Goal: Information Seeking & Learning: Find contact information

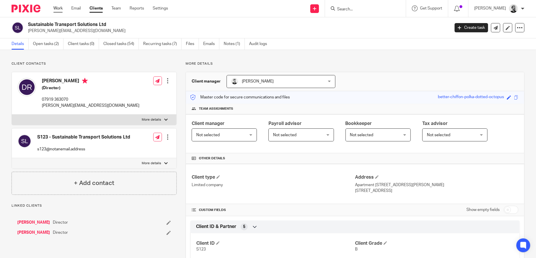
click at [62, 5] on link "Work" at bounding box center [57, 8] width 9 height 6
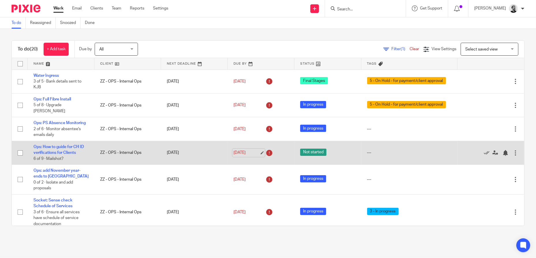
click at [238, 156] on link "[DATE]" at bounding box center [246, 153] width 26 height 6
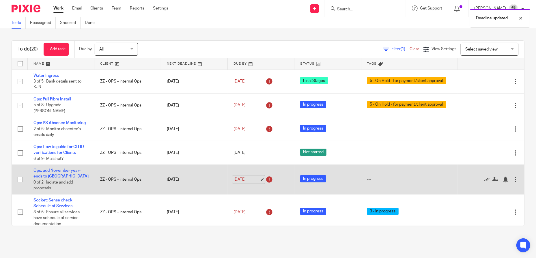
click at [237, 183] on link "24 Sep 2025" at bounding box center [246, 180] width 26 height 6
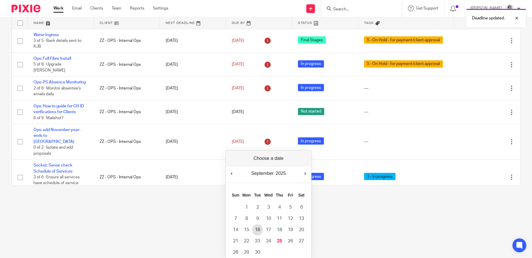
scroll to position [59, 0]
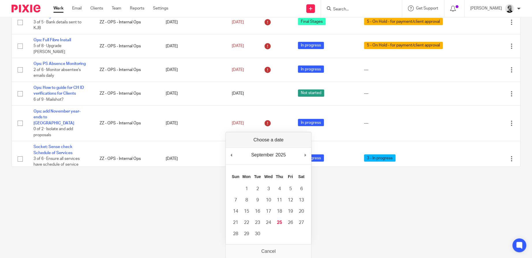
click at [362, 198] on html "Work Email Clients Team Reports Settings Work Email Clients Team Reports Settin…" at bounding box center [266, 70] width 532 height 258
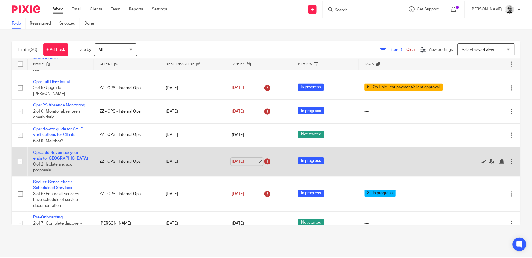
scroll to position [29, 0]
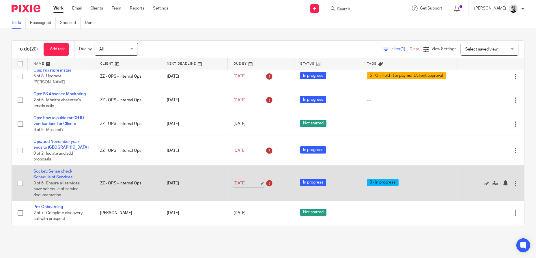
click at [249, 186] on link "25 Sep 2025" at bounding box center [246, 183] width 26 height 6
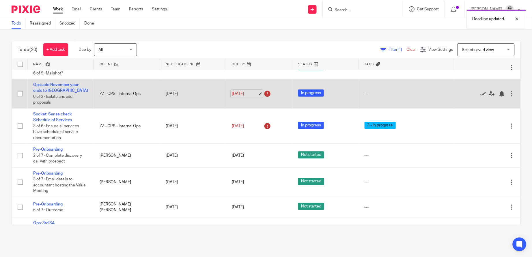
scroll to position [87, 0]
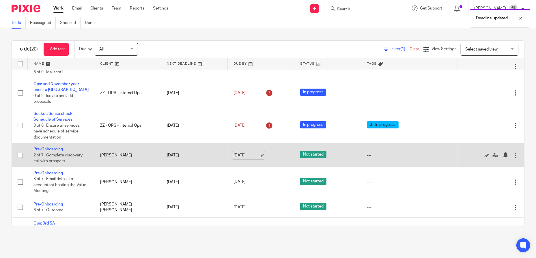
click at [247, 158] on link "26 Sep 2025" at bounding box center [246, 155] width 26 height 6
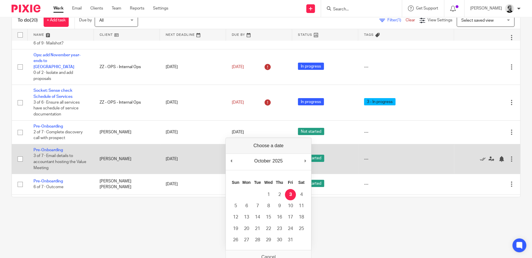
scroll to position [0, 0]
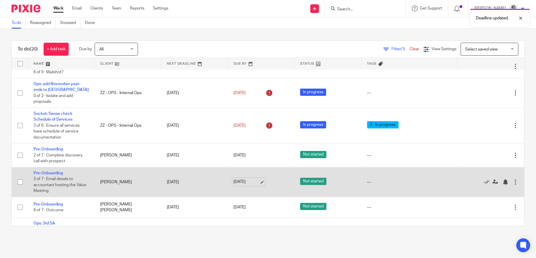
click at [242, 185] on link "26 Sep 2025" at bounding box center [246, 182] width 26 height 6
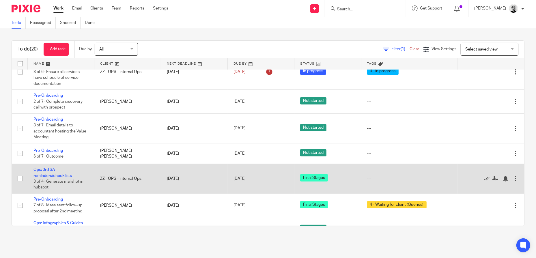
scroll to position [144, 0]
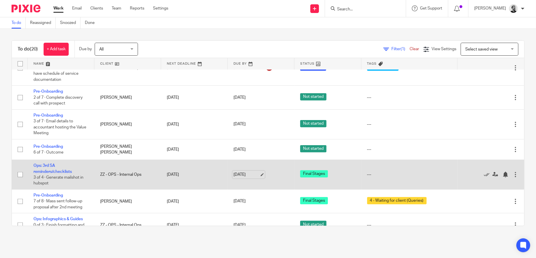
click at [247, 178] on link "26 Sep 2025" at bounding box center [246, 175] width 26 height 6
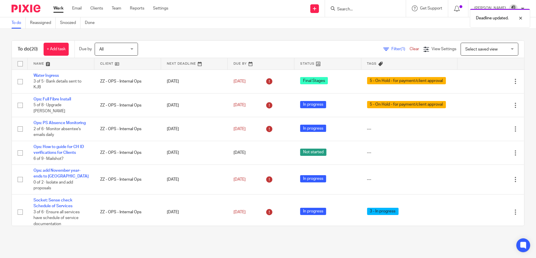
scroll to position [0, 0]
click at [101, 10] on link "Clients" at bounding box center [96, 8] width 13 height 6
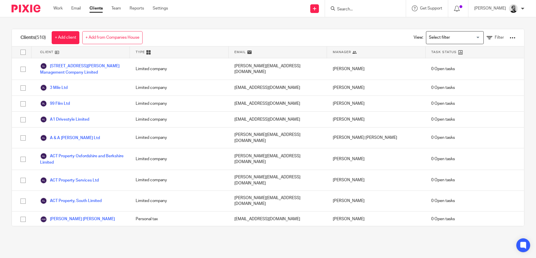
click at [509, 38] on div at bounding box center [512, 38] width 6 height 6
click at [459, 67] on link "Export clients to CSV file" at bounding box center [466, 67] width 80 height 9
click at [59, 8] on link "Work" at bounding box center [57, 8] width 9 height 6
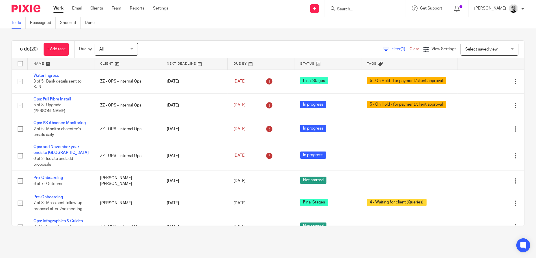
click at [344, 10] on input "Search" at bounding box center [362, 9] width 52 height 5
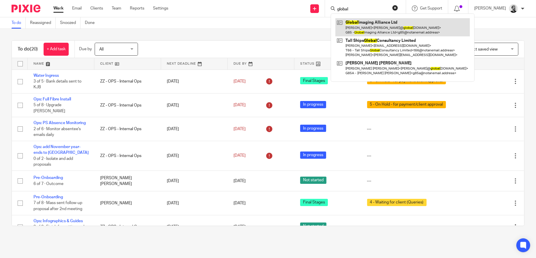
type input "global"
click at [376, 19] on link at bounding box center [402, 27] width 134 height 18
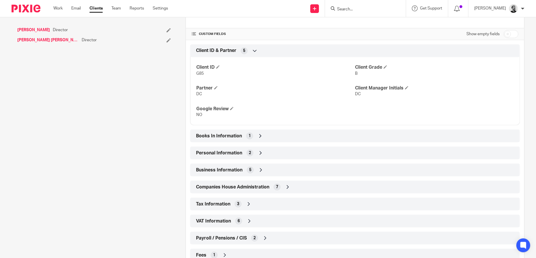
scroll to position [201, 0]
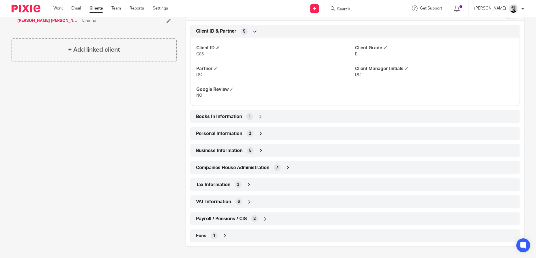
click at [257, 203] on div "VAT Information 6" at bounding box center [354, 202] width 321 height 10
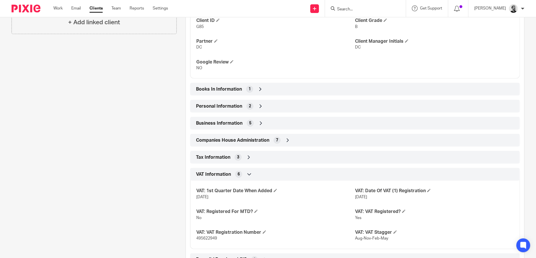
scroll to position [269, 0]
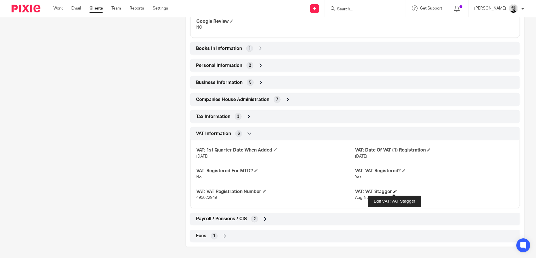
click at [393, 192] on span at bounding box center [394, 191] width 3 height 3
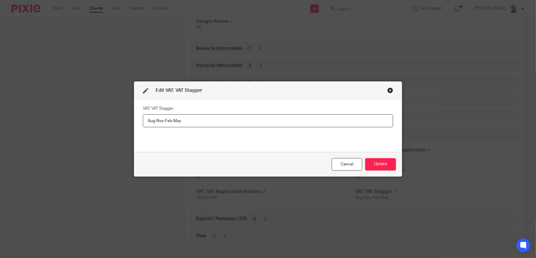
drag, startPoint x: 194, startPoint y: 123, endPoint x: 227, endPoint y: 122, distance: 32.3
click at [194, 122] on input "Aug-Nov-Feb-May" at bounding box center [268, 120] width 250 height 13
drag, startPoint x: 230, startPoint y: 121, endPoint x: 132, endPoint y: 120, distance: 97.8
click at [134, 120] on div "VAT: VAT Stagger Aug-Nov-Feb-May" at bounding box center [267, 126] width 267 height 52
paste input "Feb-May-Aug-Nov"
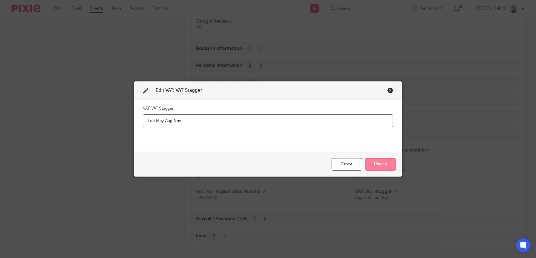
type input "Feb-May-Aug-Nov"
click at [378, 162] on button "Update" at bounding box center [380, 164] width 31 height 12
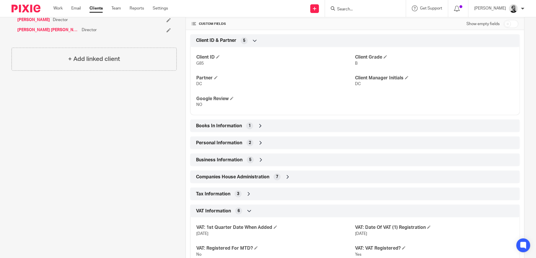
scroll to position [183, 0]
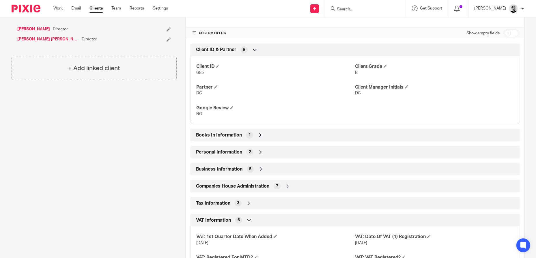
drag, startPoint x: 341, startPoint y: 13, endPoint x: 363, endPoint y: 10, distance: 22.2
click at [341, 13] on div at bounding box center [365, 8] width 81 height 17
click at [364, 9] on input "Search" at bounding box center [362, 9] width 52 height 5
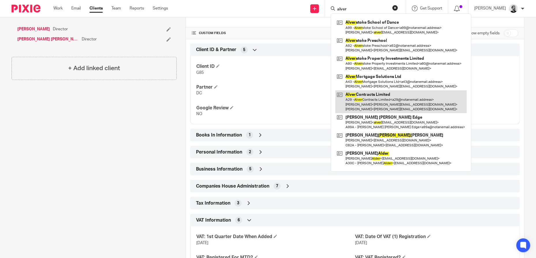
type input "alver"
click at [399, 100] on link at bounding box center [400, 101] width 131 height 23
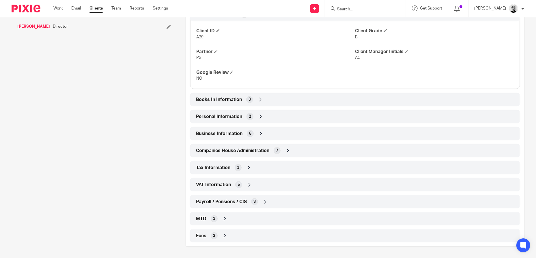
click at [258, 186] on div "VAT Information 5" at bounding box center [354, 185] width 321 height 10
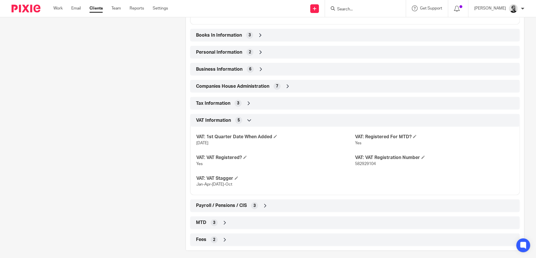
scroll to position [286, 0]
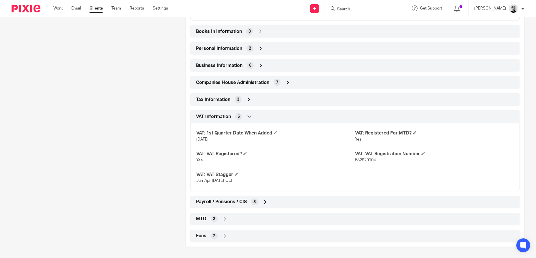
drag, startPoint x: 400, startPoint y: 9, endPoint x: 385, endPoint y: 12, distance: 15.7
click at [398, 10] on form at bounding box center [366, 8] width 61 height 7
click at [385, 12] on input "Search" at bounding box center [362, 9] width 52 height 5
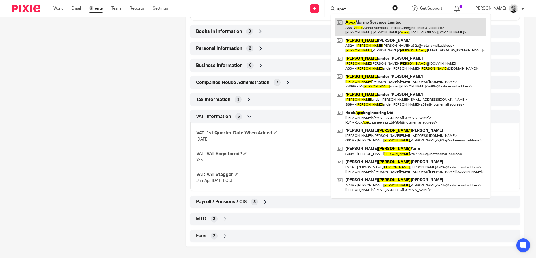
type input "apex"
click at [394, 22] on link at bounding box center [410, 27] width 151 height 18
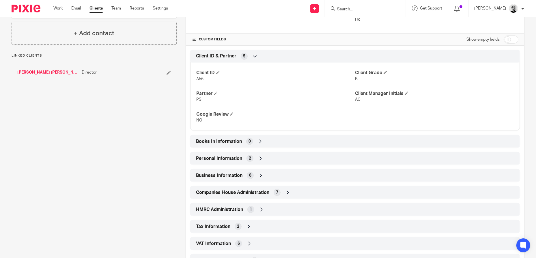
scroll to position [235, 0]
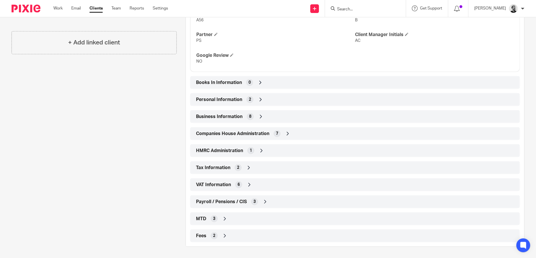
click at [268, 181] on div "VAT Information 6" at bounding box center [354, 185] width 321 height 10
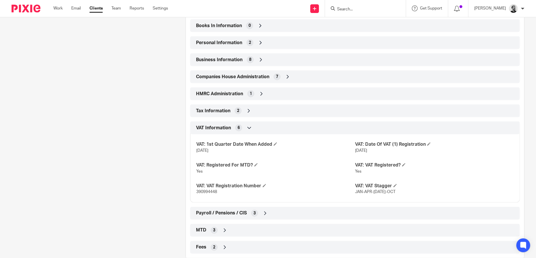
scroll to position [293, 0]
click at [395, 183] on h4 "VAT: VAT Stagger" at bounding box center [434, 185] width 159 height 6
click at [394, 184] on span at bounding box center [394, 184] width 3 height 3
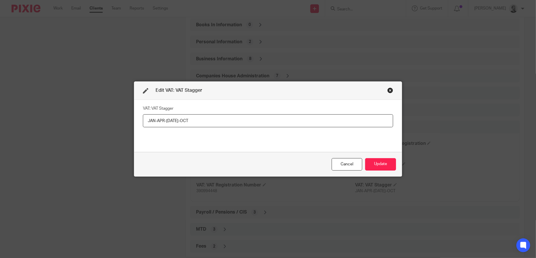
drag, startPoint x: 209, startPoint y: 119, endPoint x: 119, endPoint y: 113, distance: 89.6
click at [120, 113] on div "Edit VAT: VAT Stagger VAT: VAT Stagger JAN-APR-JUL-OCT Cancel Update" at bounding box center [268, 129] width 536 height 258
type input "Jan-Apr-Jul-Oct"
click at [388, 164] on button "Update" at bounding box center [380, 164] width 31 height 12
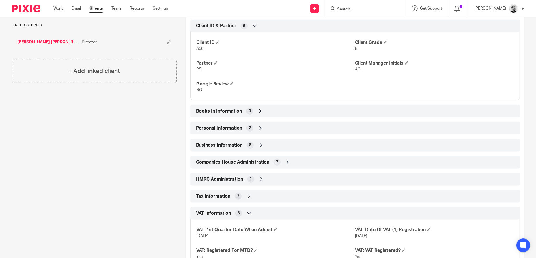
scroll to position [206, 0]
click at [360, 8] on input "Search" at bounding box center [362, 9] width 52 height 5
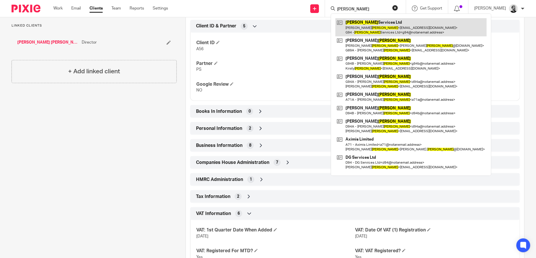
type input "giles"
click at [367, 26] on link at bounding box center [410, 27] width 151 height 18
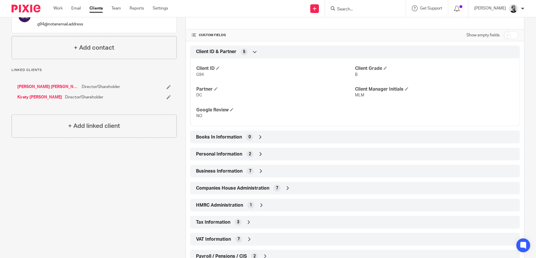
scroll to position [235, 0]
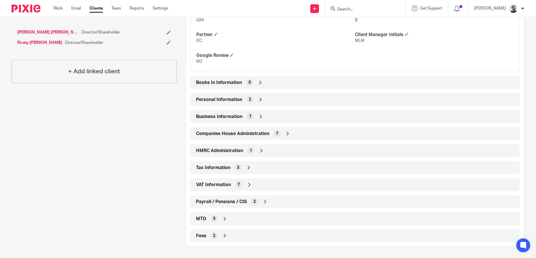
drag, startPoint x: 249, startPoint y: 183, endPoint x: 257, endPoint y: 181, distance: 8.4
click at [249, 183] on icon at bounding box center [249, 185] width 6 height 6
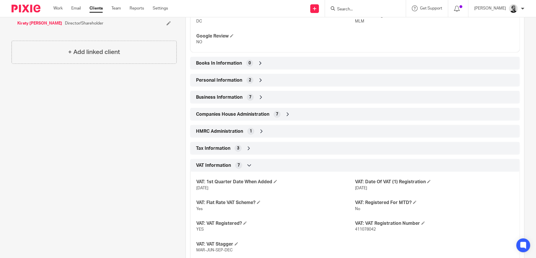
scroll to position [322, 0]
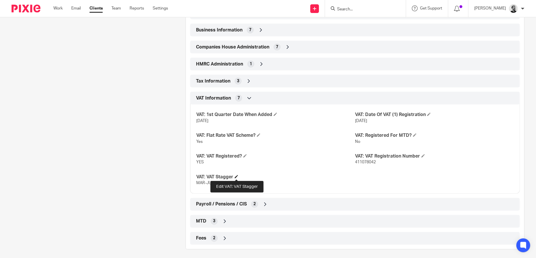
click at [237, 176] on span at bounding box center [236, 176] width 3 height 3
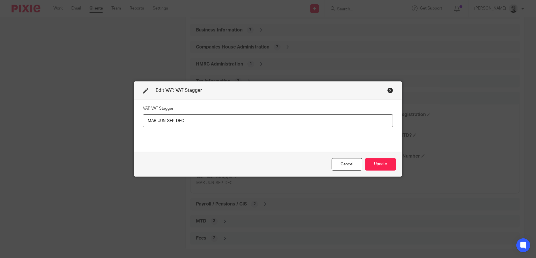
drag, startPoint x: 198, startPoint y: 113, endPoint x: 195, endPoint y: 116, distance: 3.5
click at [195, 116] on fieldset "VAT: VAT Stagger MAR-JUN-SEP-DEC" at bounding box center [268, 115] width 250 height 23
drag, startPoint x: 195, startPoint y: 120, endPoint x: 132, endPoint y: 116, distance: 63.9
click at [134, 117] on div "VAT: VAT Stagger MAR-JUN-SEP-DEC" at bounding box center [267, 126] width 267 height 52
paste input "ar-Jun-Sep-Dec"
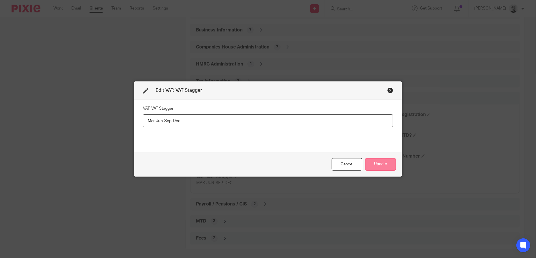
type input "Mar-Jun-Sep-Dec"
click at [376, 165] on button "Update" at bounding box center [380, 164] width 31 height 12
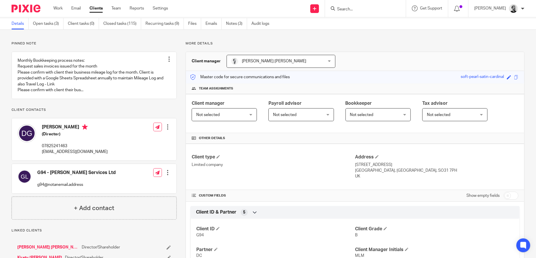
scroll to position [0, 0]
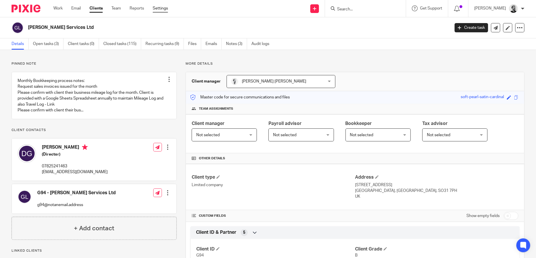
drag, startPoint x: 152, startPoint y: 10, endPoint x: 156, endPoint y: 10, distance: 4.3
click at [152, 10] on ul "Work Email Clients Team Reports Settings" at bounding box center [114, 8] width 123 height 6
click at [161, 10] on link "Settings" at bounding box center [160, 8] width 15 height 6
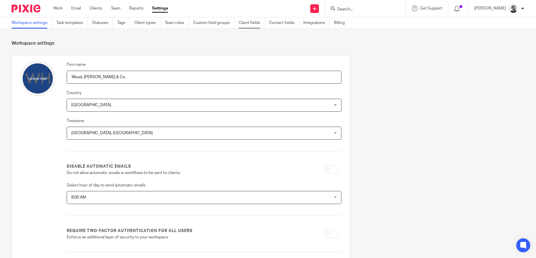
click at [245, 24] on link "Client fields" at bounding box center [252, 22] width 26 height 11
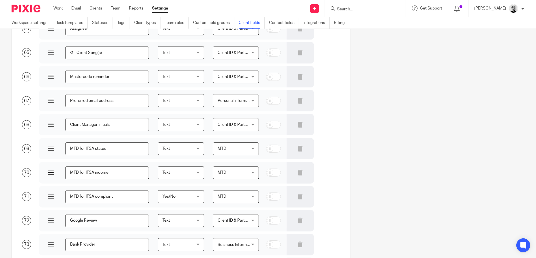
scroll to position [1615, 0]
drag, startPoint x: 96, startPoint y: 122, endPoint x: 100, endPoint y: 120, distance: 4.4
click at [95, 122] on input "MTD for ITSA income" at bounding box center [107, 124] width 84 height 13
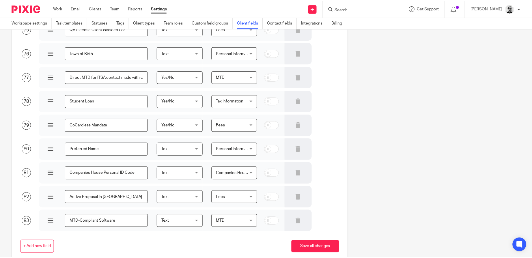
scroll to position [1860, 0]
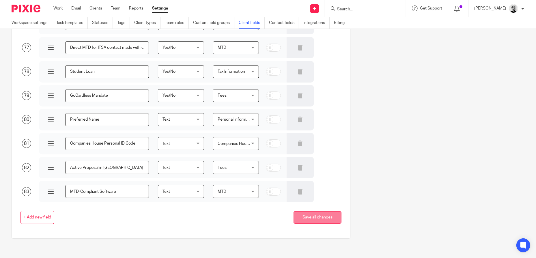
type input "MTD for ITSA qualifying income"
click at [314, 213] on button "Save all changes" at bounding box center [317, 217] width 48 height 12
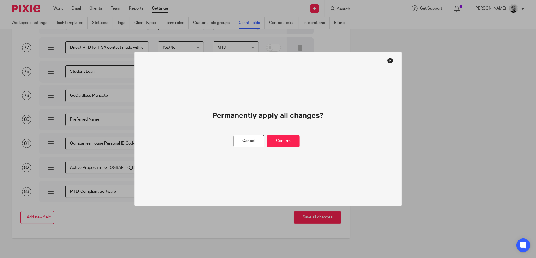
click at [388, 60] on button at bounding box center [390, 61] width 6 height 6
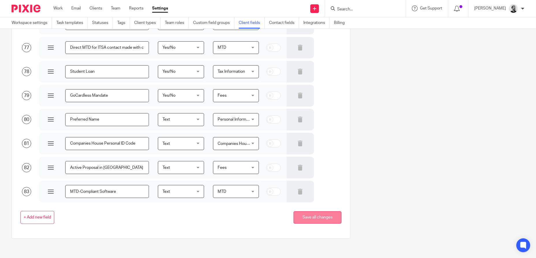
click at [315, 214] on button "Save all changes" at bounding box center [317, 217] width 48 height 12
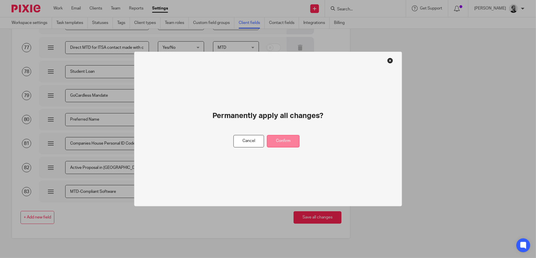
click at [288, 140] on button "Confirm" at bounding box center [283, 141] width 33 height 12
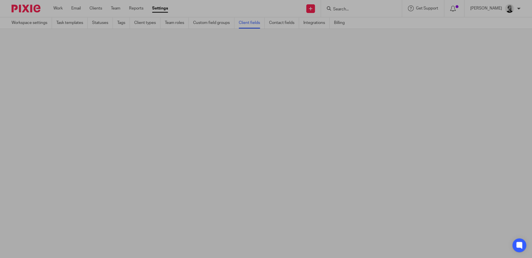
scroll to position [0, 0]
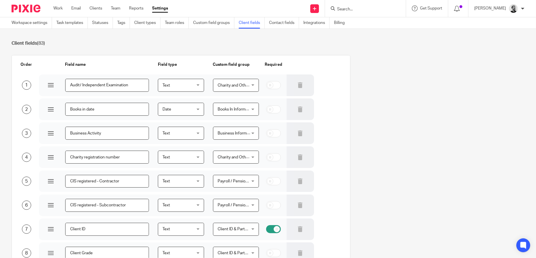
drag, startPoint x: 382, startPoint y: 6, endPoint x: 374, endPoint y: 11, distance: 8.6
click at [381, 7] on input "Search" at bounding box center [362, 9] width 52 height 5
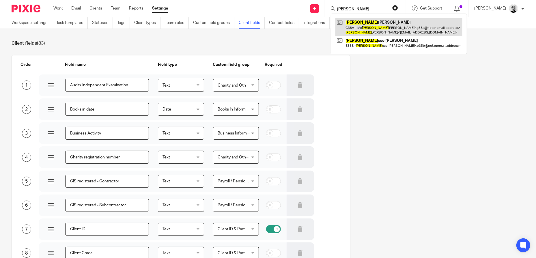
type input "[PERSON_NAME]"
click at [381, 19] on link at bounding box center [398, 27] width 127 height 18
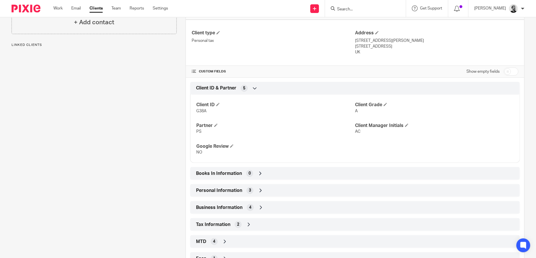
scroll to position [167, 0]
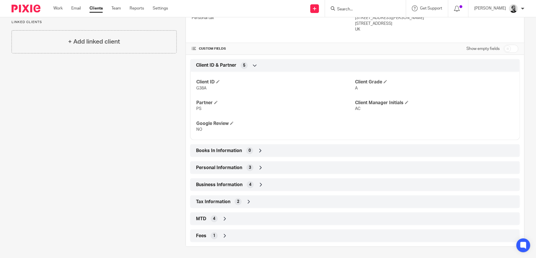
click at [241, 217] on div "MTD 4" at bounding box center [354, 219] width 321 height 10
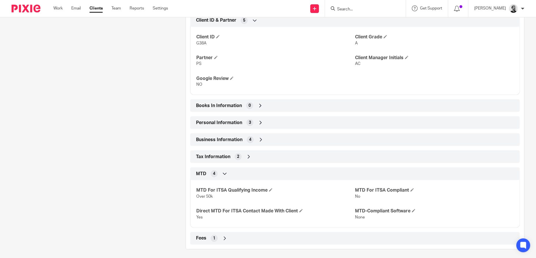
scroll to position [214, 0]
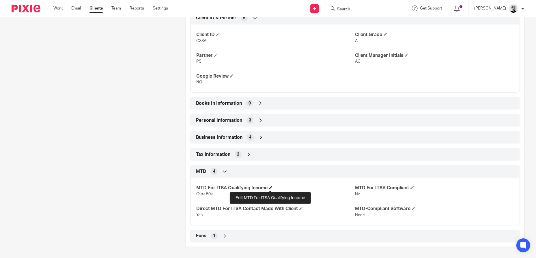
click at [270, 188] on span at bounding box center [270, 187] width 3 height 3
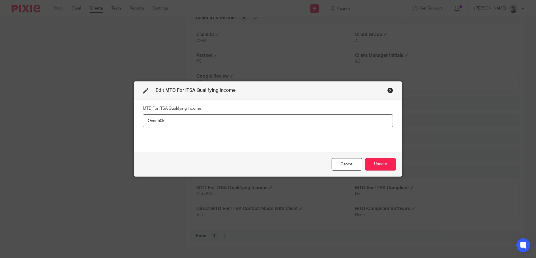
drag, startPoint x: 173, startPoint y: 120, endPoint x: 100, endPoint y: 117, distance: 73.6
click at [100, 117] on div "Edit MTD For ITSA Qualifying Income MTD For ITSA Qualifying Income Over 50k Can…" at bounding box center [268, 129] width 536 height 258
type input "Over Â£50k"
click at [376, 164] on button "Update" at bounding box center [380, 164] width 31 height 12
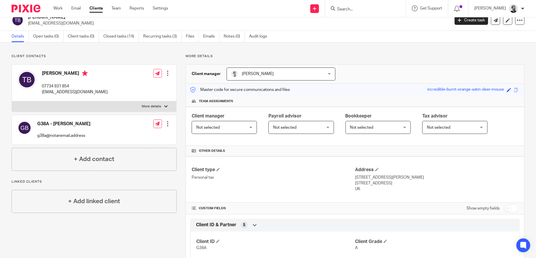
scroll to position [0, 0]
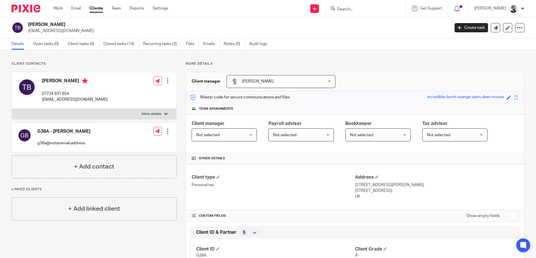
drag, startPoint x: 96, startPoint y: 10, endPoint x: 303, endPoint y: 255, distance: 320.1
click at [96, 10] on link "Clients" at bounding box center [95, 8] width 13 height 6
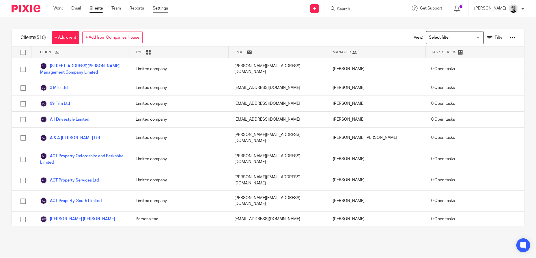
click at [162, 8] on link "Settings" at bounding box center [160, 8] width 15 height 6
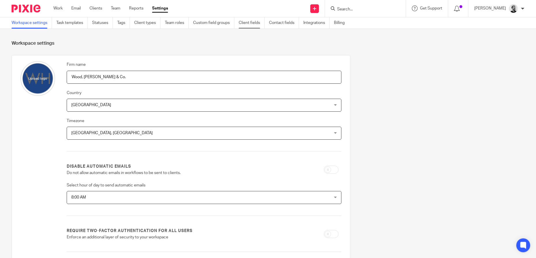
click at [248, 21] on link "Client fields" at bounding box center [252, 22] width 26 height 11
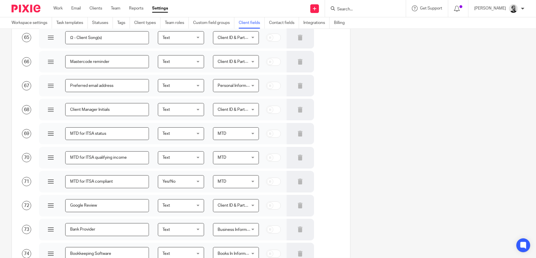
scroll to position [1587, 0]
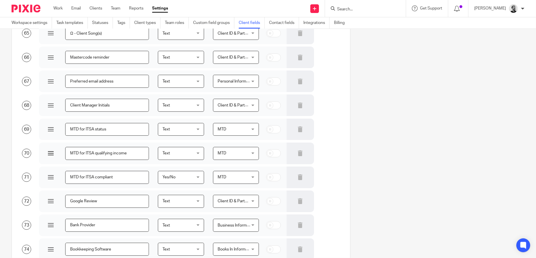
click at [134, 152] on input "MTD for ITSA qualifying income" at bounding box center [107, 153] width 84 height 13
drag, startPoint x: 132, startPoint y: 152, endPoint x: 50, endPoint y: 153, distance: 81.9
click at [51, 153] on div "MTD for ITSA qualifying income" at bounding box center [94, 153] width 110 height 22
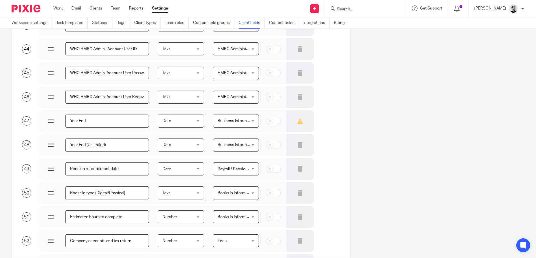
scroll to position [0, 0]
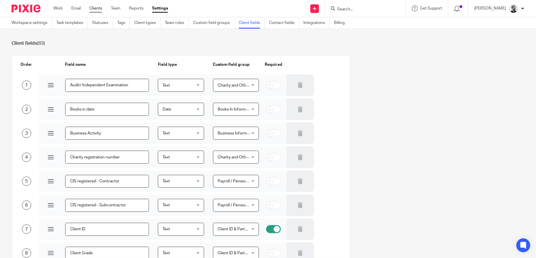
click at [95, 10] on link "Clients" at bounding box center [95, 8] width 13 height 6
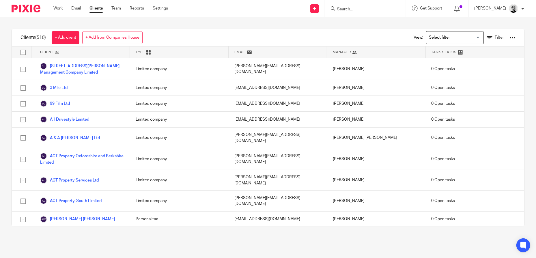
click at [508, 37] on div "View: Loading... Filter" at bounding box center [460, 37] width 128 height 17
click at [509, 38] on div at bounding box center [512, 38] width 6 height 6
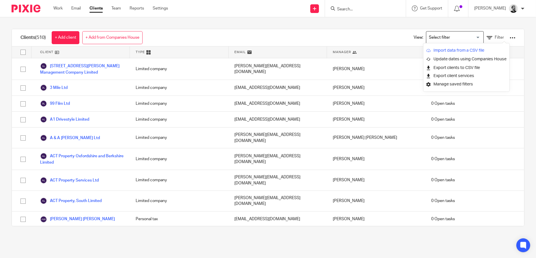
click at [465, 48] on link "Import data from a CSV file" at bounding box center [466, 50] width 80 height 9
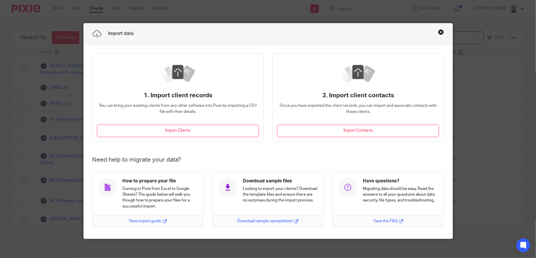
drag, startPoint x: 196, startPoint y: 128, endPoint x: 507, endPoint y: 130, distance: 311.3
click at [196, 128] on button "Import Clients" at bounding box center [178, 131] width 162 height 12
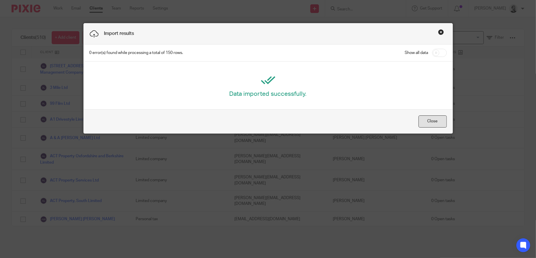
drag, startPoint x: 432, startPoint y: 121, endPoint x: 436, endPoint y: 121, distance: 3.5
click at [432, 121] on button "Close" at bounding box center [432, 121] width 28 height 12
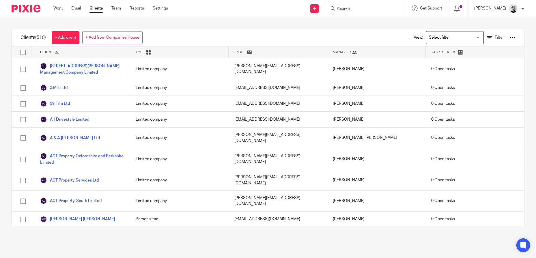
click at [382, 10] on input "Search" at bounding box center [362, 9] width 52 height 5
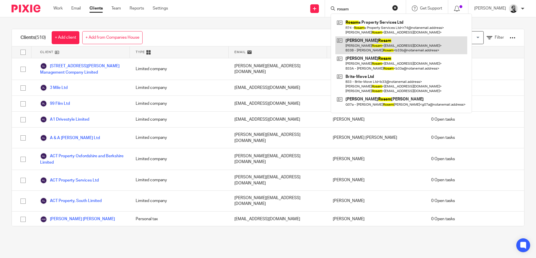
type input "rosam"
click at [377, 46] on link at bounding box center [401, 45] width 132 height 18
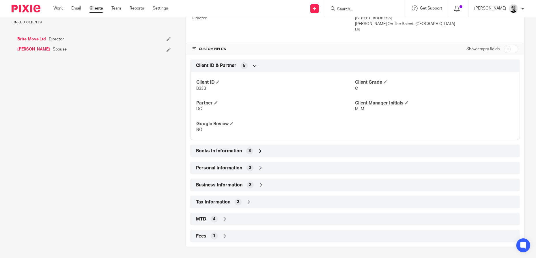
scroll to position [167, 0]
click at [242, 216] on div "MTD 4" at bounding box center [354, 219] width 321 height 10
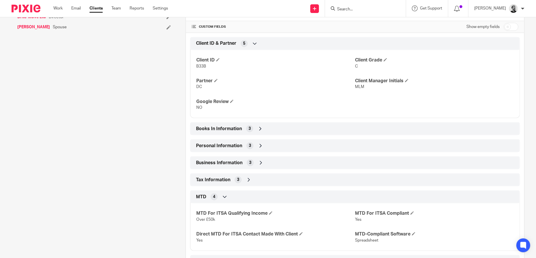
scroll to position [214, 0]
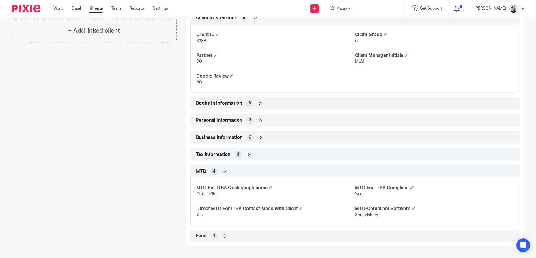
click at [243, 168] on div "MTD 4" at bounding box center [354, 171] width 321 height 10
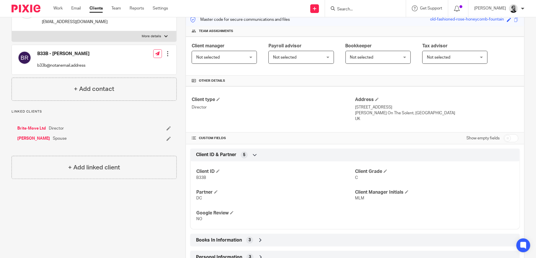
scroll to position [0, 0]
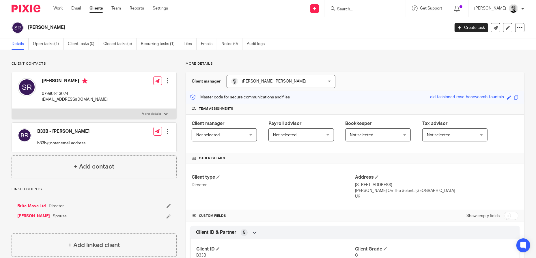
click at [363, 12] on form at bounding box center [366, 8] width 61 height 7
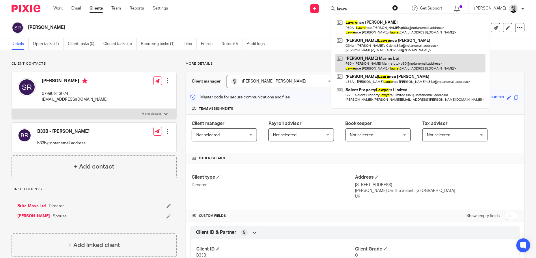
type input "lawre"
click at [405, 62] on link at bounding box center [410, 63] width 150 height 18
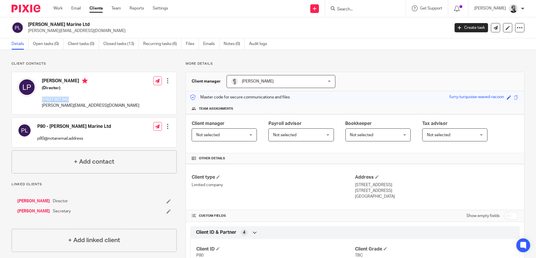
drag, startPoint x: 78, startPoint y: 98, endPoint x: 43, endPoint y: 102, distance: 35.3
click at [43, 102] on p "07837 907 943" at bounding box center [90, 100] width 97 height 6
copy p "07837 907 943"
click at [96, 108] on p "[PERSON_NAME][EMAIL_ADDRESS][DOMAIN_NAME]" at bounding box center [90, 106] width 97 height 6
drag, startPoint x: 103, startPoint y: 104, endPoint x: 42, endPoint y: 106, distance: 61.2
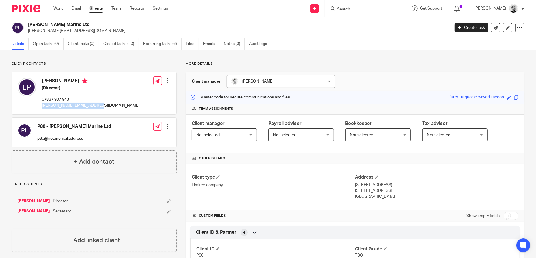
click at [42, 106] on div "[PERSON_NAME] (Director) 07837 907 943 [PERSON_NAME][EMAIL_ADDRESS][DOMAIN_NAME…" at bounding box center [94, 93] width 164 height 42
drag, startPoint x: 76, startPoint y: 99, endPoint x: 39, endPoint y: 99, distance: 37.2
click at [39, 99] on div "[PERSON_NAME] (Director) 07837 907 943 [PERSON_NAME][EMAIL_ADDRESS][DOMAIN_NAME]" at bounding box center [79, 93] width 122 height 36
copy p "07837 907 943"
drag, startPoint x: 79, startPoint y: 24, endPoint x: 32, endPoint y: 23, distance: 46.5
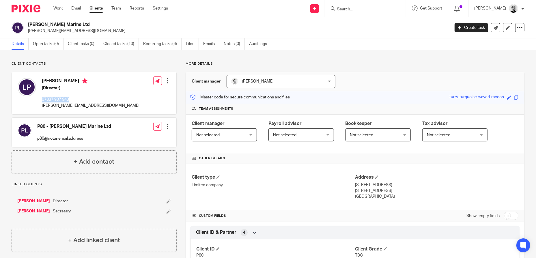
click at [32, 23] on h2 "[PERSON_NAME] Marine Ltd" at bounding box center [195, 25] width 334 height 6
drag, startPoint x: 32, startPoint y: 23, endPoint x: 91, endPoint y: 27, distance: 59.3
click at [106, 26] on h2 "[PERSON_NAME] Marine Ltd" at bounding box center [195, 25] width 334 height 6
click at [77, 22] on h2 "[PERSON_NAME] Marine Ltd" at bounding box center [195, 25] width 334 height 6
click at [71, 24] on h2 "[PERSON_NAME] Marine Ltd" at bounding box center [195, 25] width 334 height 6
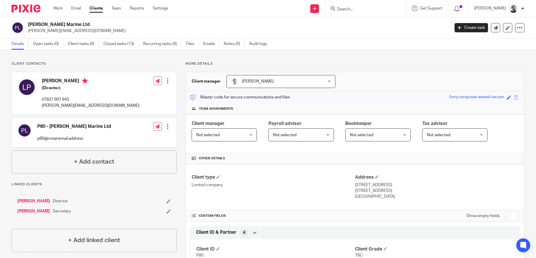
drag, startPoint x: 75, startPoint y: 24, endPoint x: 23, endPoint y: 24, distance: 51.9
click at [23, 24] on div "[PERSON_NAME] Marine Ltd [PERSON_NAME][EMAIL_ADDRESS][DOMAIN_NAME]" at bounding box center [229, 28] width 434 height 12
copy div "[PERSON_NAME] Marine Ltd"
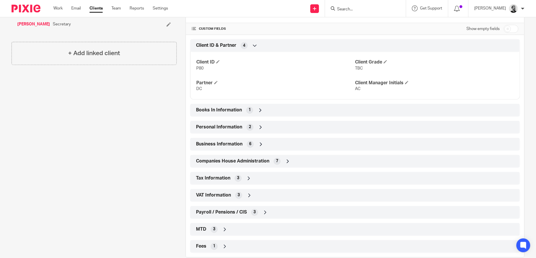
scroll to position [197, 0]
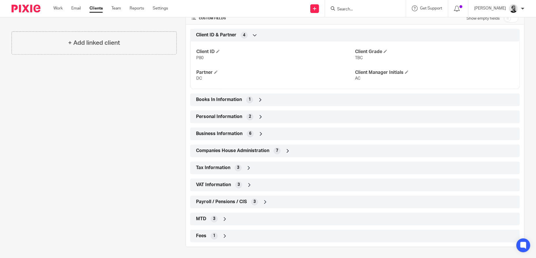
click at [271, 118] on div "Personal Information 2" at bounding box center [354, 117] width 321 height 10
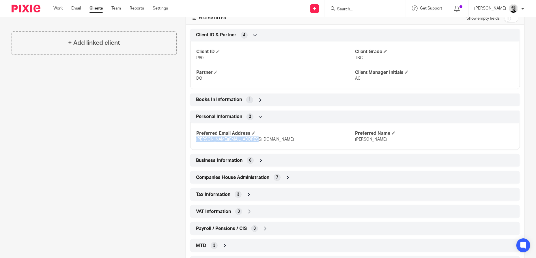
drag, startPoint x: 268, startPoint y: 141, endPoint x: 195, endPoint y: 140, distance: 73.0
click at [196, 140] on p "[PERSON_NAME][EMAIL_ADDRESS][DOMAIN_NAME]" at bounding box center [275, 139] width 159 height 6
copy span "[PERSON_NAME][EMAIL_ADDRESS][DOMAIN_NAME]"
click at [374, 10] on input "Search" at bounding box center [362, 9] width 52 height 5
click at [374, 9] on input "Search" at bounding box center [362, 9] width 52 height 5
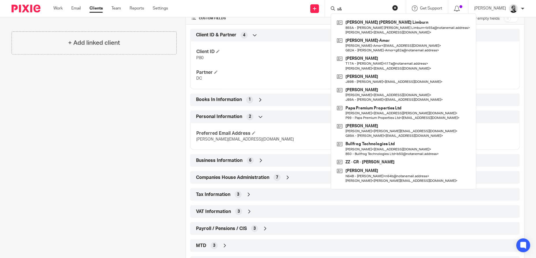
type input "s&s"
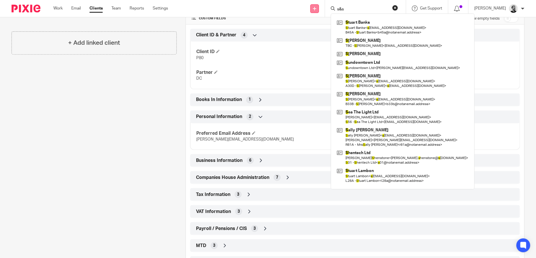
drag, startPoint x: 364, startPoint y: 9, endPoint x: 320, endPoint y: 9, distance: 43.8
click at [320, 9] on div "Send new email Create task Add client s&s S tuart Banks S tuart Banks < s tuart…" at bounding box center [356, 8] width 359 height 17
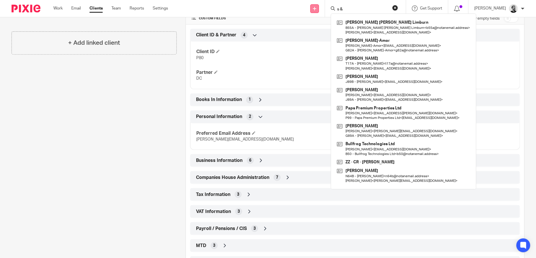
type input "s & s"
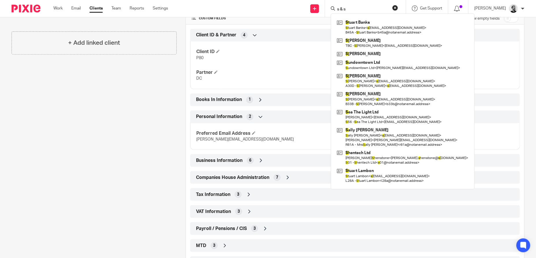
drag, startPoint x: 367, startPoint y: 10, endPoint x: 314, endPoint y: 4, distance: 52.8
click at [314, 4] on div "Send new email Create task Add client s & s S tuart Banks S tuart Banks < s tua…" at bounding box center [356, 8] width 359 height 17
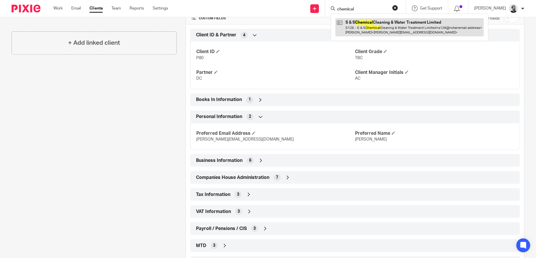
type input "chemical"
click at [434, 25] on link at bounding box center [409, 27] width 148 height 18
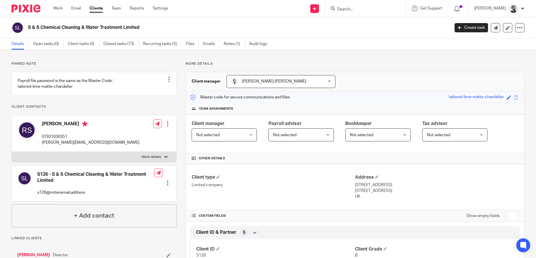
click at [57, 140] on p "07921030351" at bounding box center [90, 137] width 97 height 6
copy p "07921030351"
drag, startPoint x: 146, startPoint y: 27, endPoint x: 29, endPoint y: 28, distance: 117.1
click at [28, 28] on h2 "S & S Chemical Cleaning & Water Treatment Limited" at bounding box center [195, 28] width 334 height 6
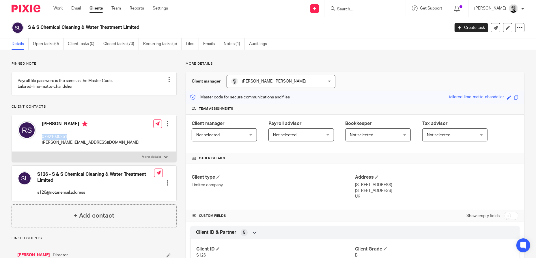
copy h2 "S & S Chemical Cleaning & Water Treatment Limited"
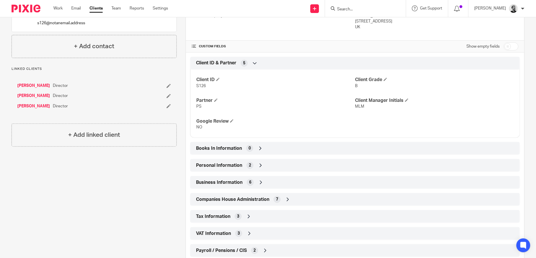
scroll to position [202, 0]
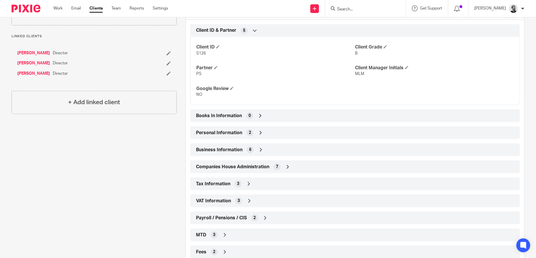
click at [262, 149] on div "Business Information 6" at bounding box center [354, 150] width 321 height 10
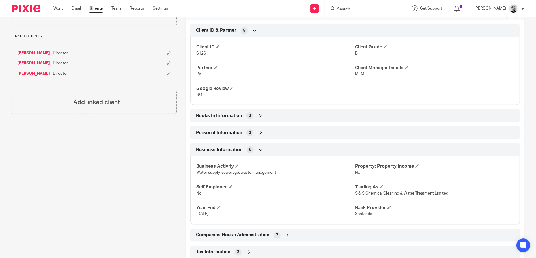
click at [262, 149] on div "Business Information 6" at bounding box center [354, 150] width 321 height 10
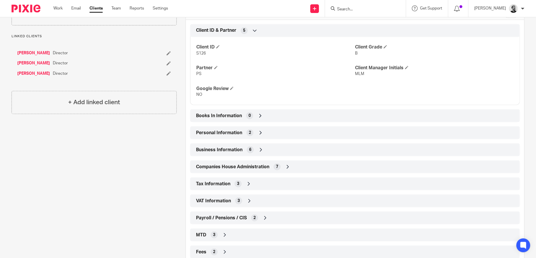
click at [253, 201] on div "VAT Information 3" at bounding box center [354, 201] width 321 height 10
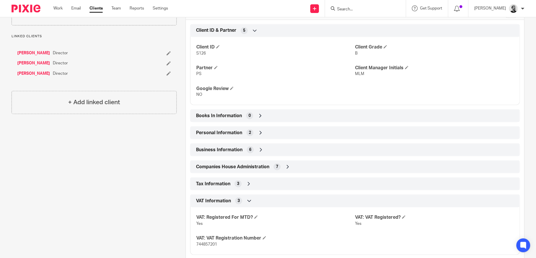
click at [255, 200] on div "VAT Information 3" at bounding box center [354, 201] width 321 height 10
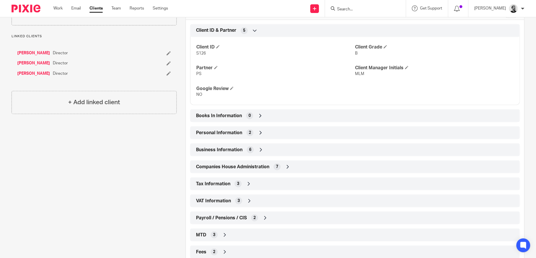
click at [269, 148] on div "Business Information 6" at bounding box center [354, 150] width 321 height 10
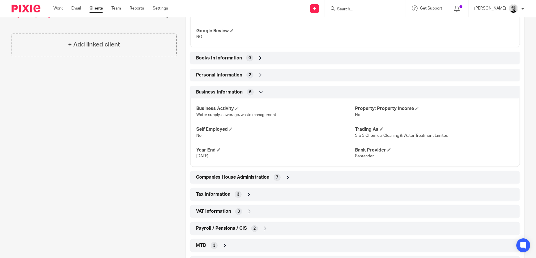
scroll to position [286, 0]
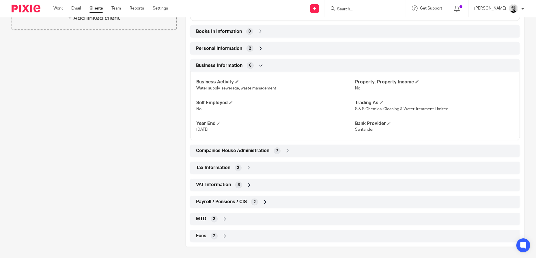
click at [291, 200] on div "Payroll / Pensions / CIS 2" at bounding box center [354, 202] width 321 height 10
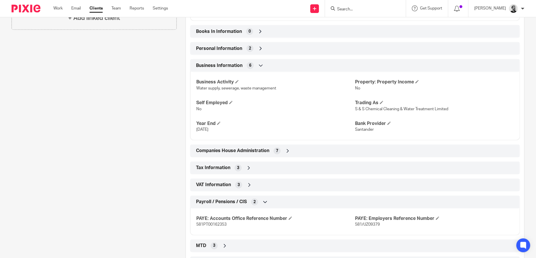
click at [291, 196] on div "Payroll / Pensions / CIS 2" at bounding box center [354, 202] width 329 height 13
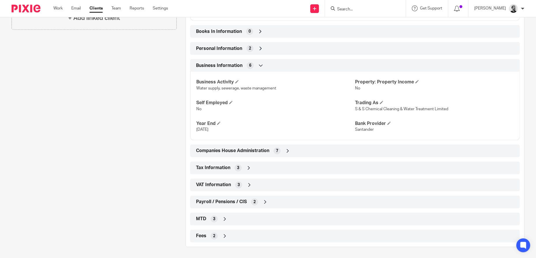
click at [290, 183] on div "VAT Information 3" at bounding box center [354, 185] width 321 height 10
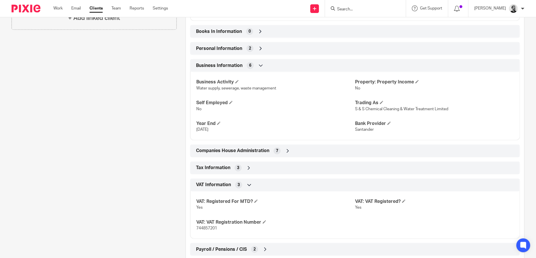
click at [290, 183] on div "VAT Information 3" at bounding box center [354, 185] width 321 height 10
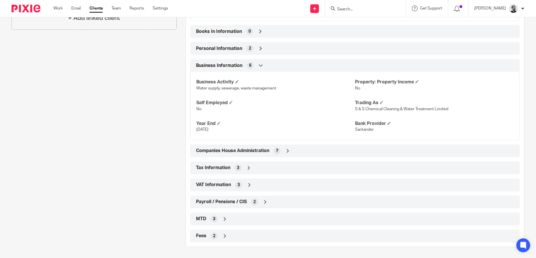
click at [278, 173] on div "Tax Information 3" at bounding box center [354, 168] width 329 height 13
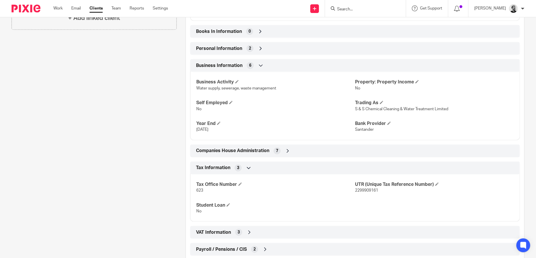
click at [278, 167] on div "Tax Information 3" at bounding box center [354, 168] width 321 height 10
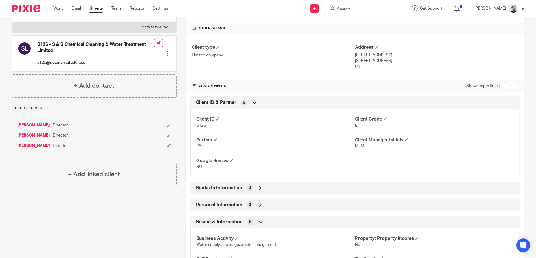
scroll to position [202, 0]
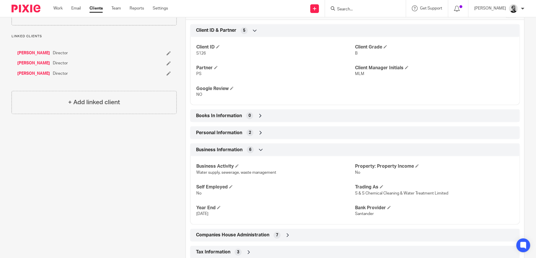
click at [261, 133] on icon at bounding box center [261, 133] width 6 height 6
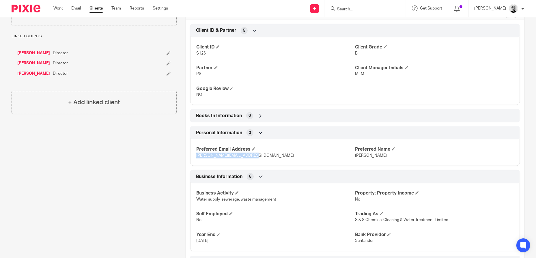
drag, startPoint x: 256, startPoint y: 157, endPoint x: 194, endPoint y: 155, distance: 62.9
click at [194, 155] on div "Preferred Email Address russ-sheehan@hotmail.co.uk Preferred Name Russ" at bounding box center [354, 150] width 329 height 31
copy span "russ-sheehan@hotmail.co.uk"
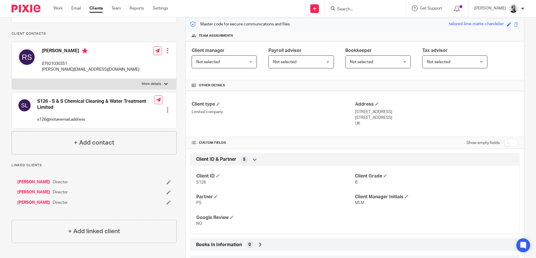
scroll to position [87, 0]
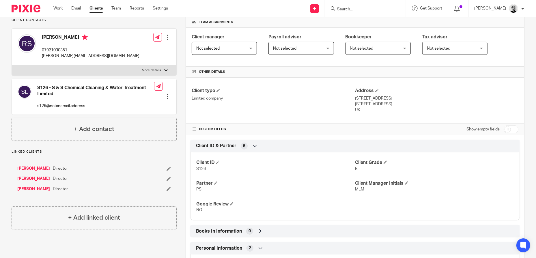
click at [365, 9] on input "Search" at bounding box center [362, 9] width 52 height 5
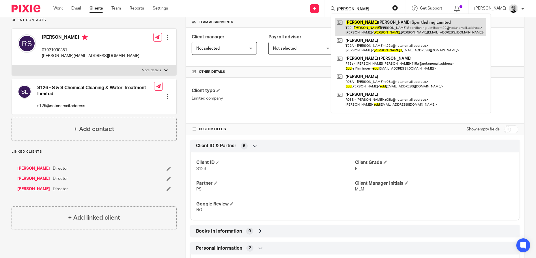
type input "tedd"
click at [402, 28] on link at bounding box center [410, 27] width 151 height 18
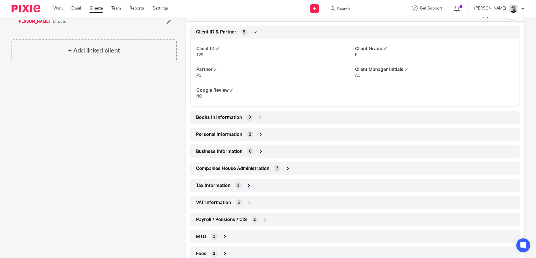
scroll to position [202, 0]
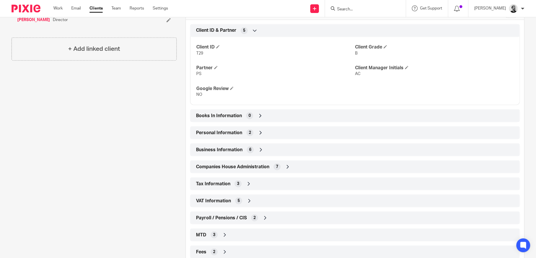
click at [259, 131] on icon at bounding box center [261, 133] width 6 height 6
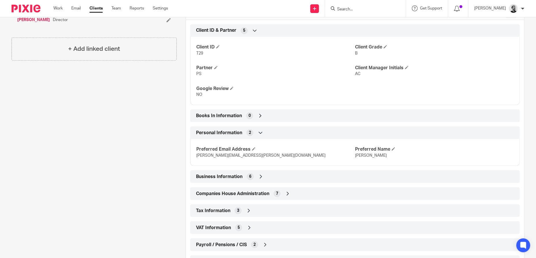
click at [259, 131] on icon at bounding box center [261, 133] width 6 height 6
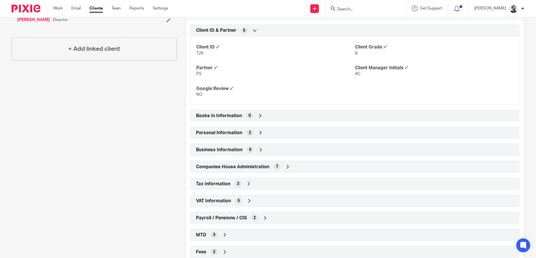
click at [266, 151] on div "Business Information 6" at bounding box center [354, 150] width 321 height 10
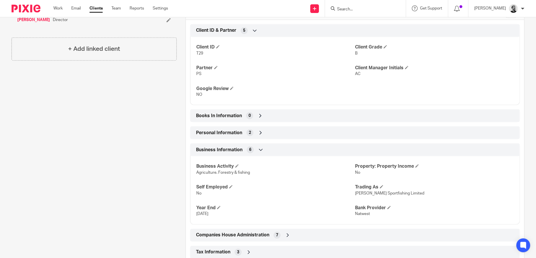
click at [266, 148] on div "Business Information 6" at bounding box center [354, 150] width 321 height 10
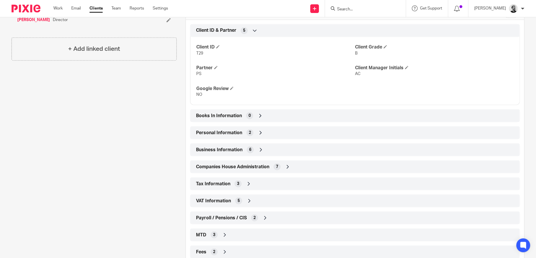
click at [287, 164] on icon at bounding box center [288, 167] width 6 height 6
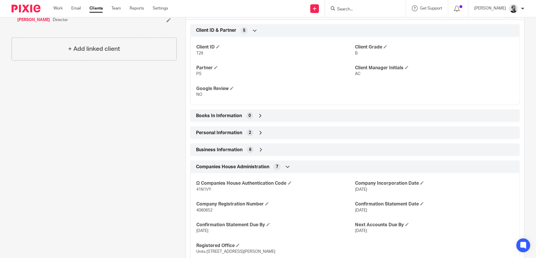
click at [200, 208] on span "4060652" at bounding box center [204, 210] width 16 height 4
copy span "4060652"
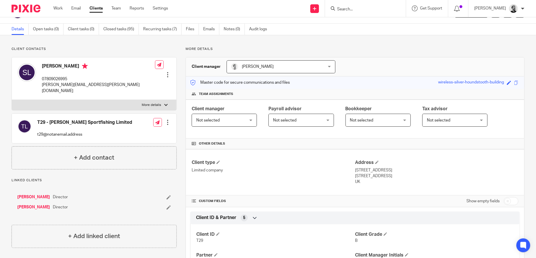
scroll to position [0, 0]
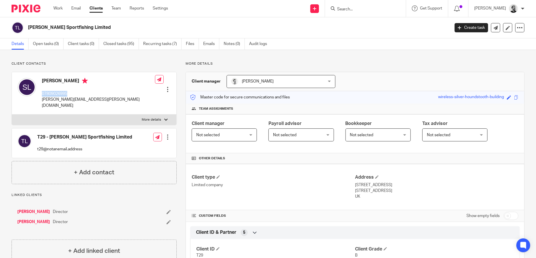
drag, startPoint x: 72, startPoint y: 94, endPoint x: 41, endPoint y: 96, distance: 31.0
click at [41, 96] on div "[PERSON_NAME] 07809026995 [PERSON_NAME][EMAIL_ADDRESS][PERSON_NAME][DOMAIN_NAME]" at bounding box center [86, 93] width 137 height 36
copy p "07809026995"
drag, startPoint x: 103, startPoint y: 28, endPoint x: 28, endPoint y: 30, distance: 75.3
click at [28, 30] on h2 "[PERSON_NAME] Sportfishing Limited" at bounding box center [195, 28] width 334 height 6
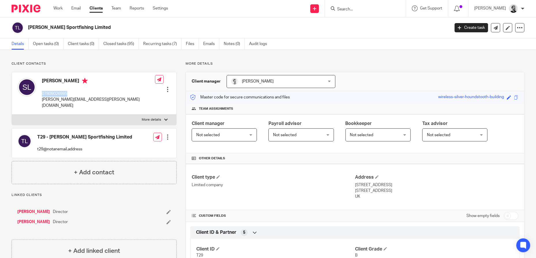
copy h2 "[PERSON_NAME] Sportfishing Limited"
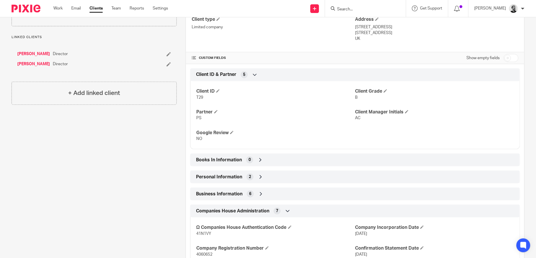
scroll to position [202, 0]
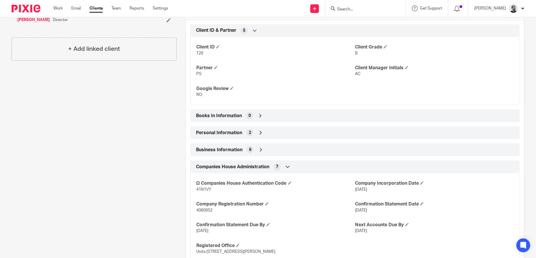
click at [265, 132] on div "Personal Information 2" at bounding box center [354, 133] width 321 height 10
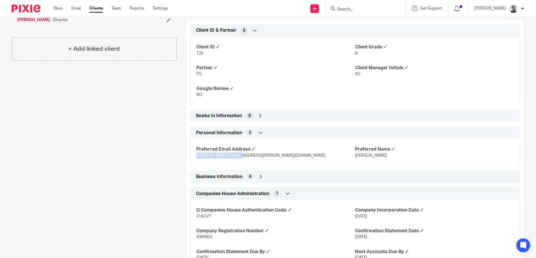
drag, startPoint x: 210, startPoint y: 155, endPoint x: 195, endPoint y: 155, distance: 14.7
click at [196, 155] on p "[PERSON_NAME][EMAIL_ADDRESS][PERSON_NAME][DOMAIN_NAME]" at bounding box center [275, 156] width 159 height 6
copy span "[PERSON_NAME][EMAIL_ADDRESS][PERSON_NAME][DOMAIN_NAME]"
